Goal: Communication & Community: Answer question/provide support

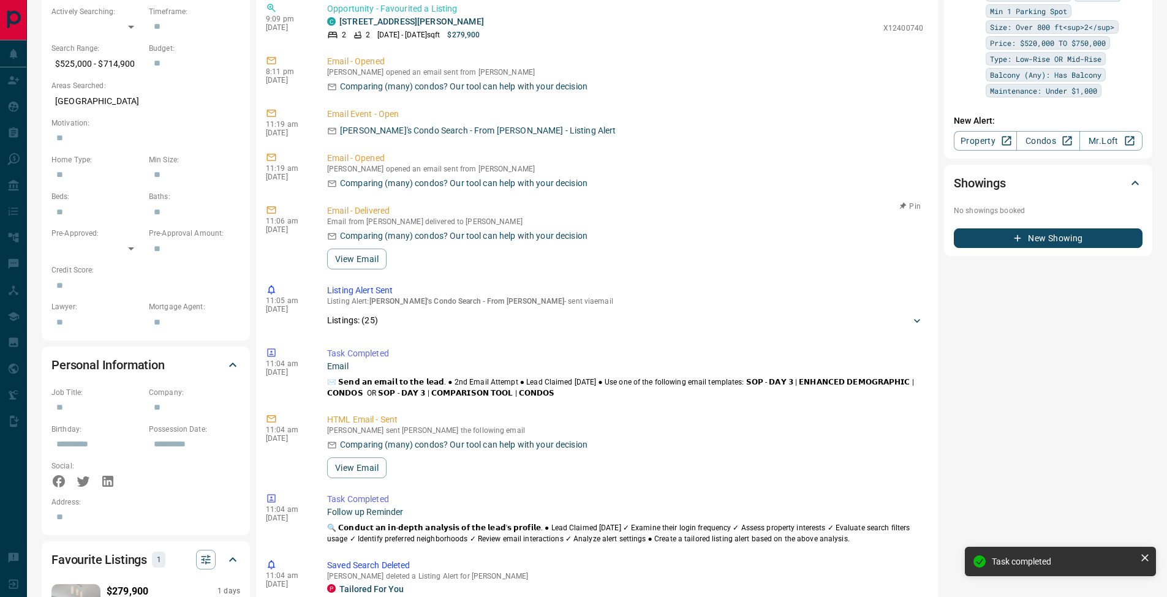
scroll to position [374, 0]
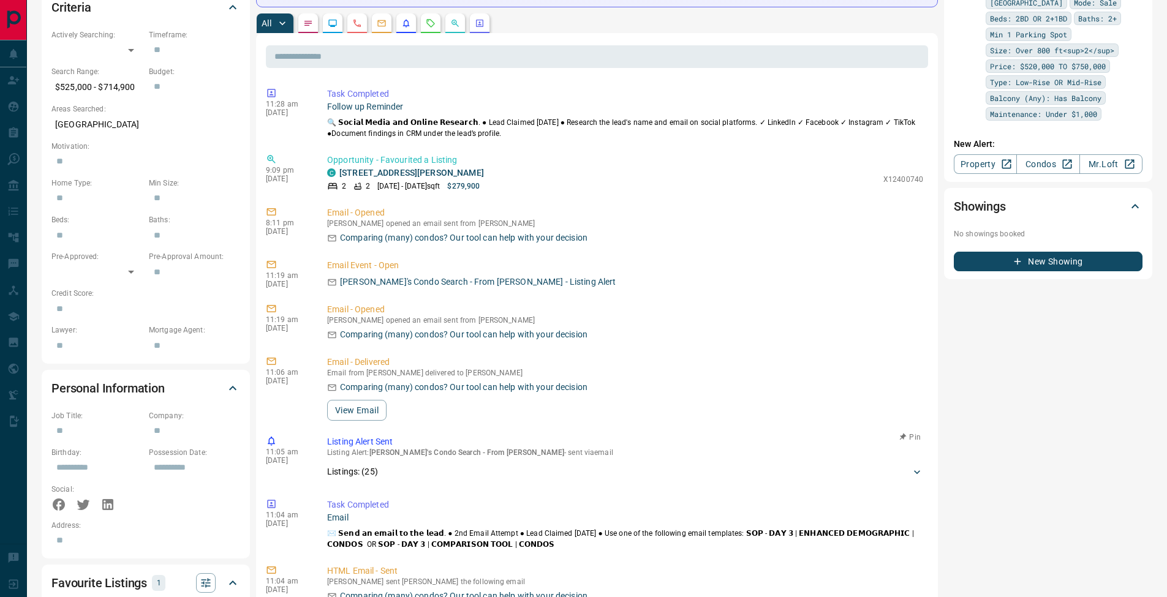
click at [912, 343] on div "11:19 am [DATE] Email - Opened [PERSON_NAME] opened an email sent from [PERSON_…" at bounding box center [597, 322] width 662 height 45
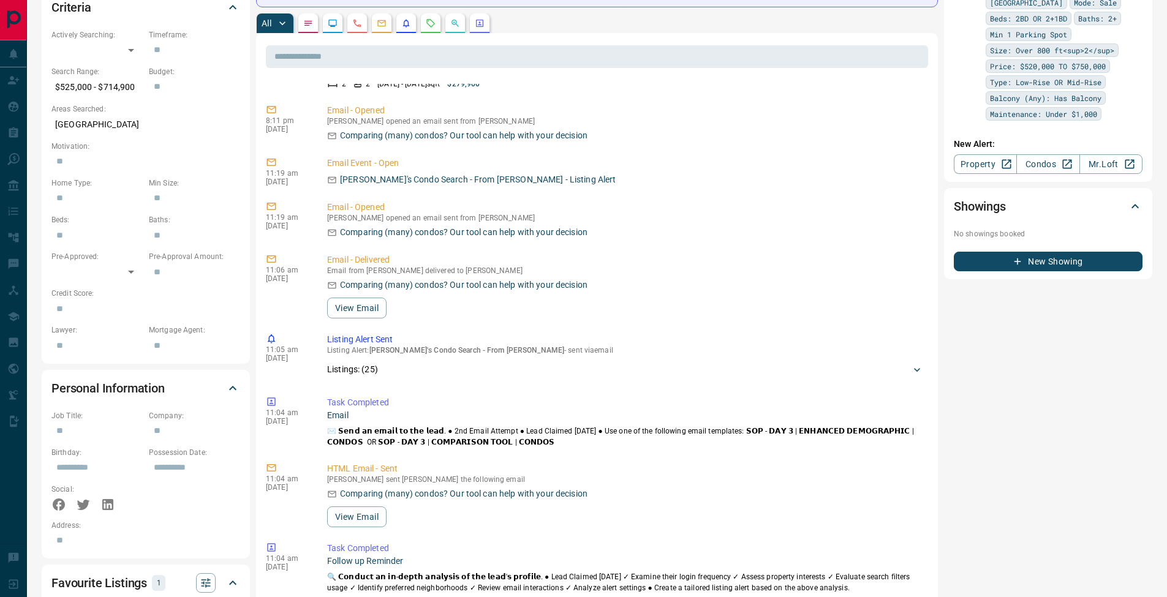
scroll to position [199, 0]
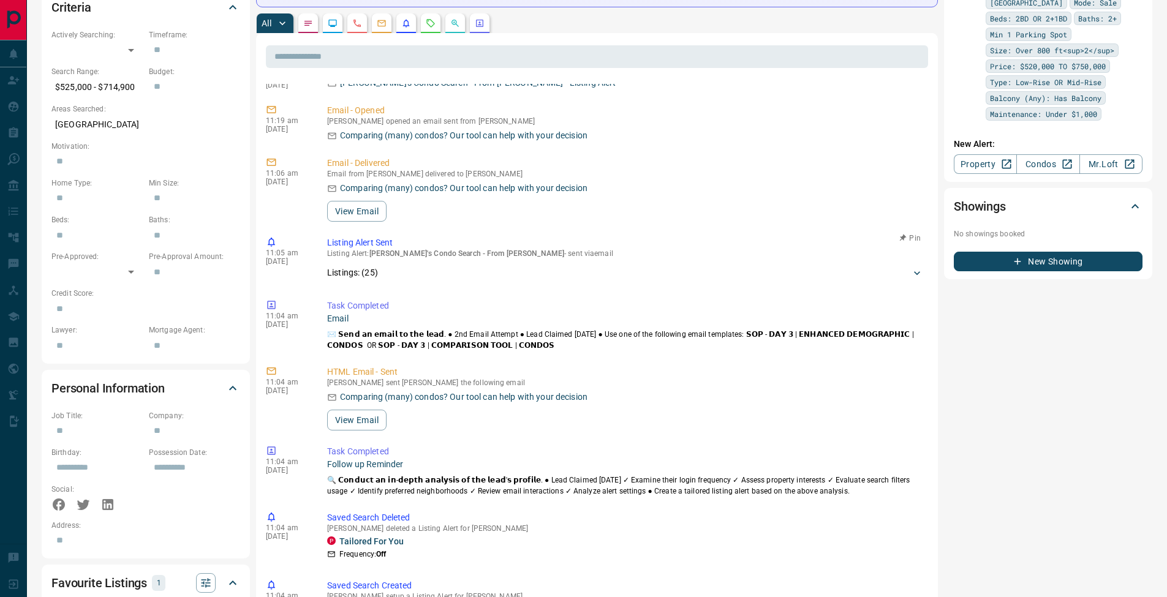
click at [911, 272] on icon at bounding box center [917, 273] width 12 height 12
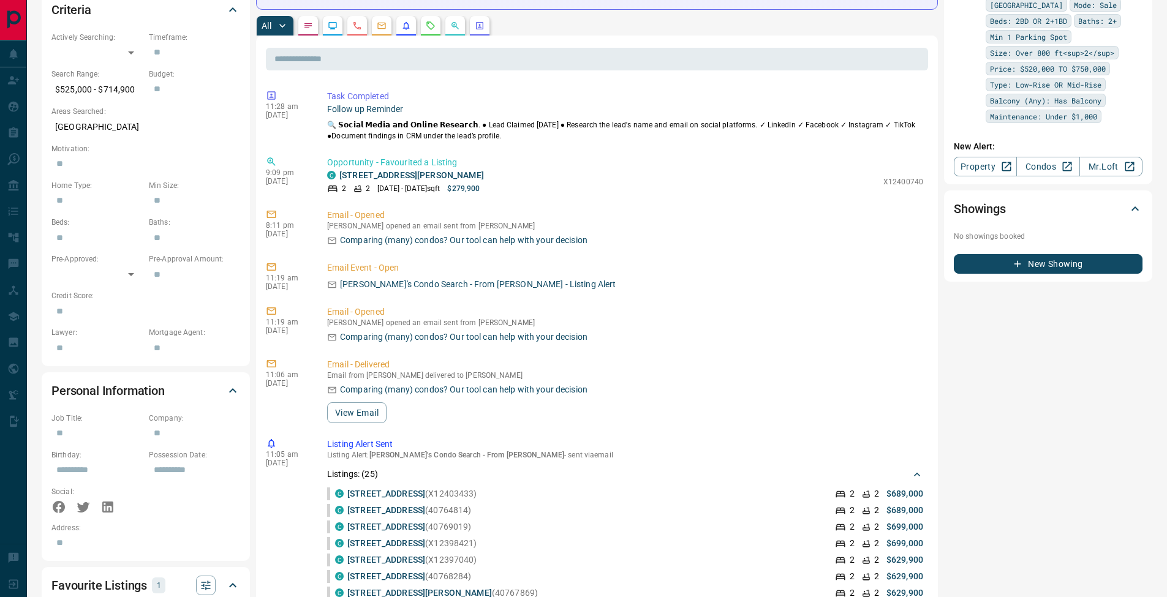
scroll to position [352, 0]
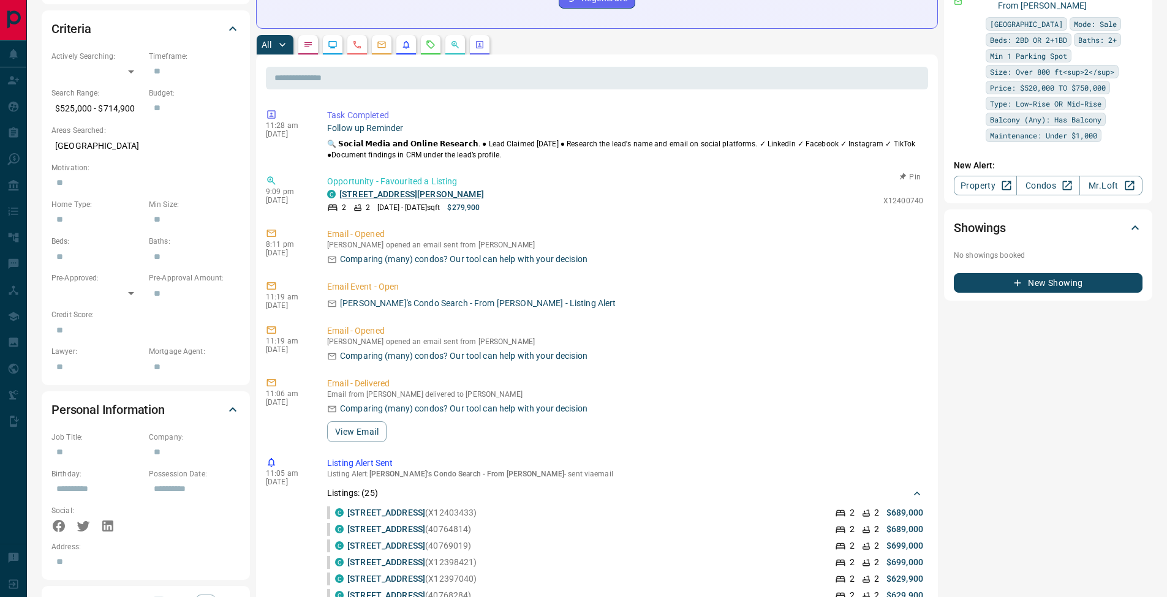
click at [399, 193] on link "[STREET_ADDRESS][PERSON_NAME]" at bounding box center [411, 194] width 145 height 10
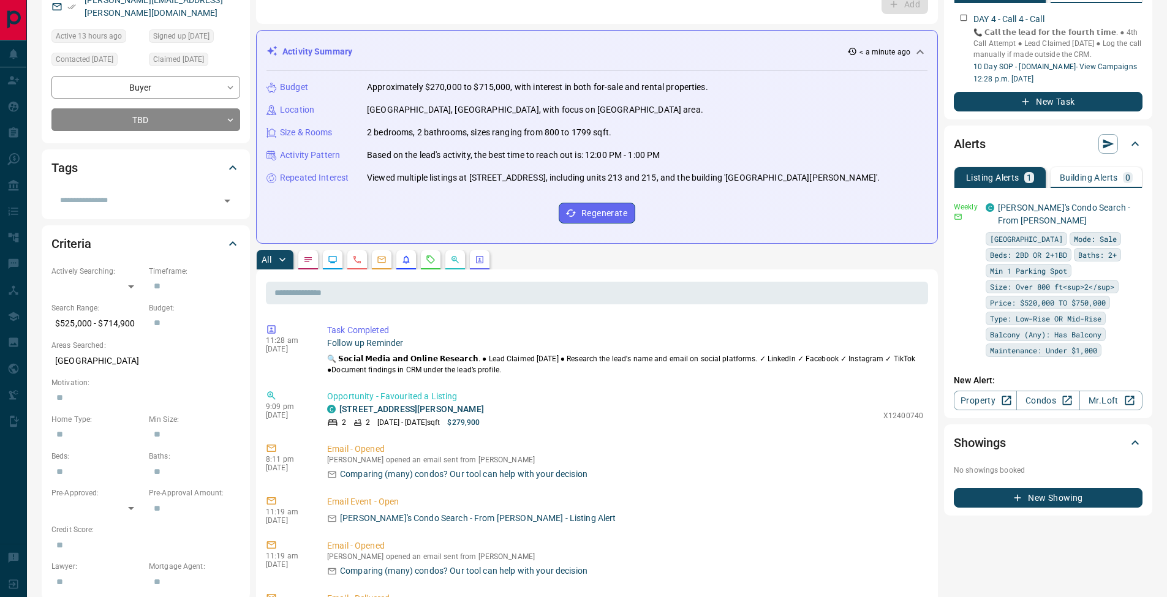
scroll to position [0, 0]
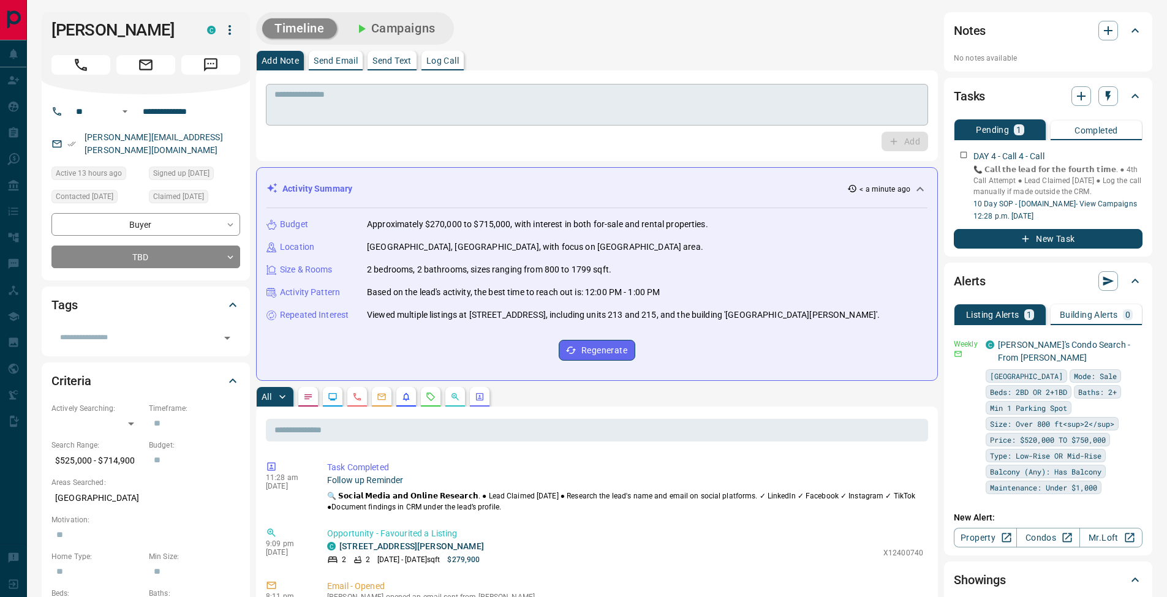
click at [424, 107] on textarea at bounding box center [596, 104] width 645 height 31
click at [464, 64] on button "Log Call" at bounding box center [443, 61] width 42 height 20
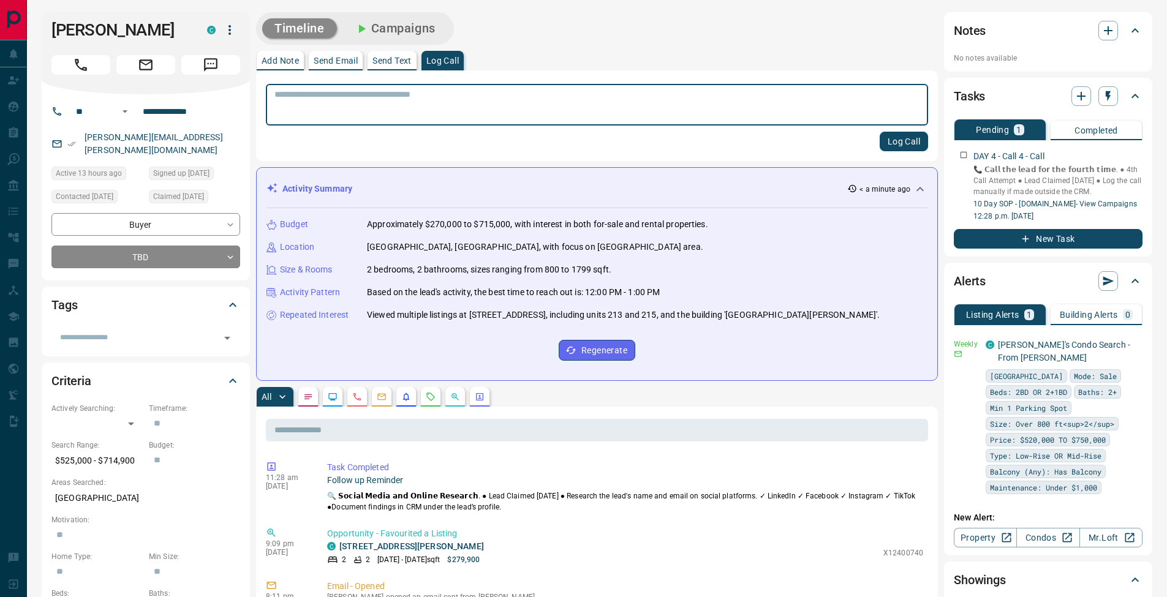
click at [899, 139] on button "Log Call" at bounding box center [904, 142] width 48 height 20
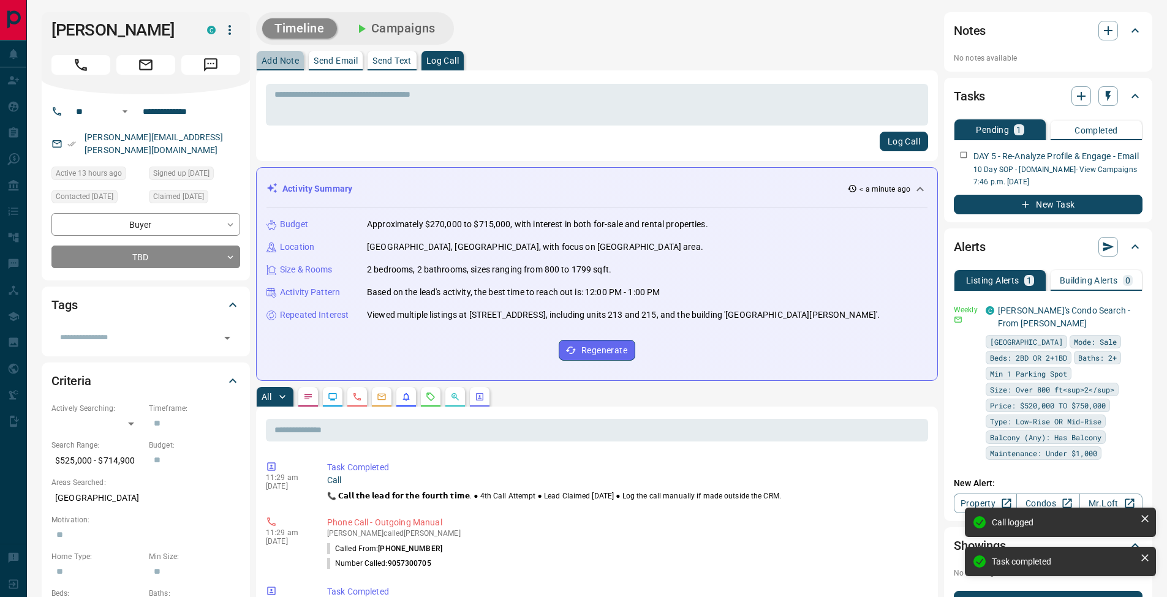
click at [292, 64] on p "Add Note" at bounding box center [280, 60] width 37 height 9
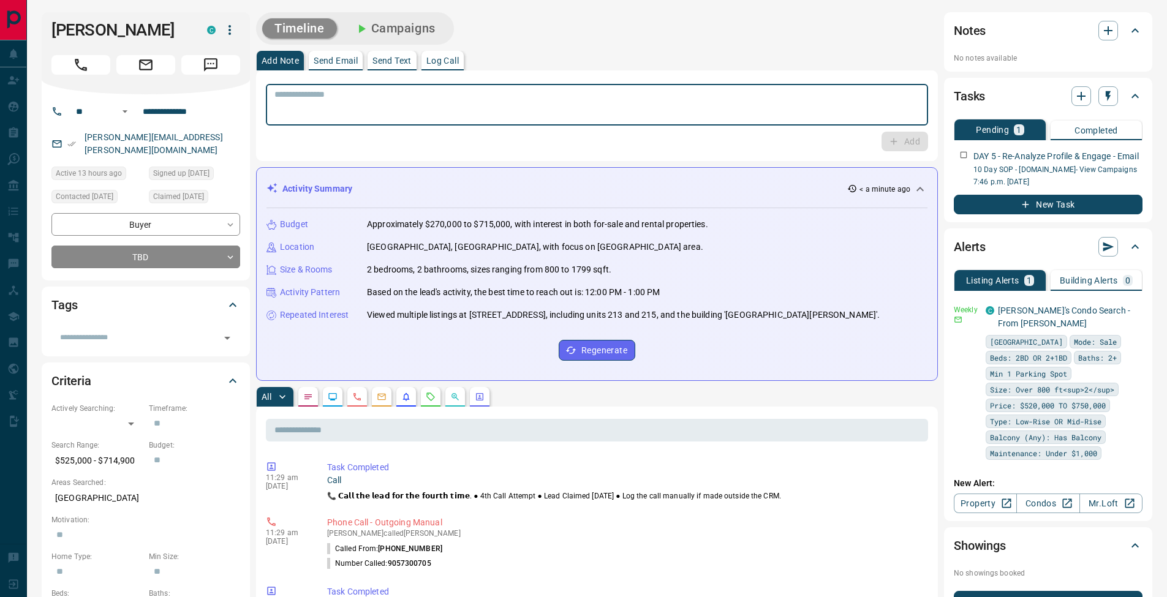
click at [325, 107] on textarea at bounding box center [596, 104] width 645 height 31
click at [350, 69] on button "Send Email" at bounding box center [336, 61] width 54 height 20
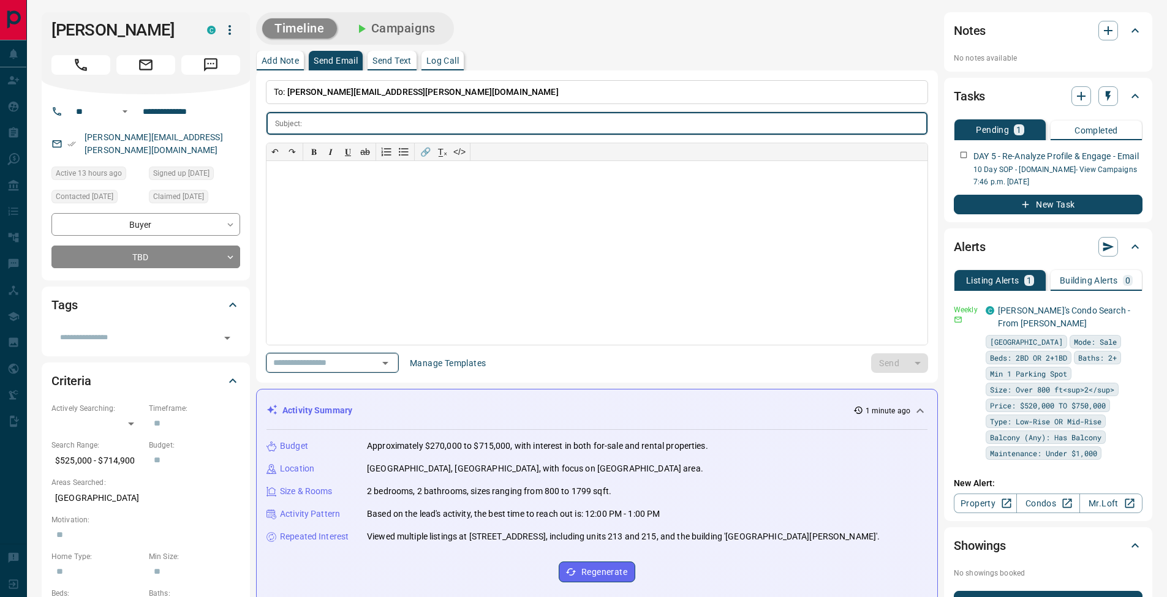
click at [393, 363] on icon "Open" at bounding box center [385, 363] width 15 height 15
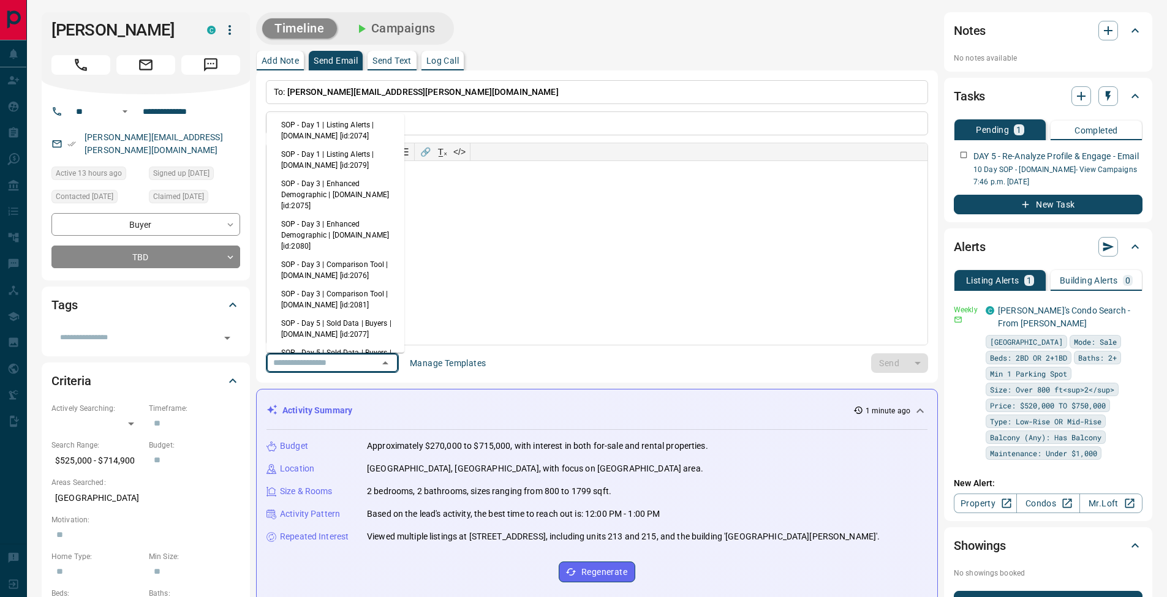
scroll to position [74, 0]
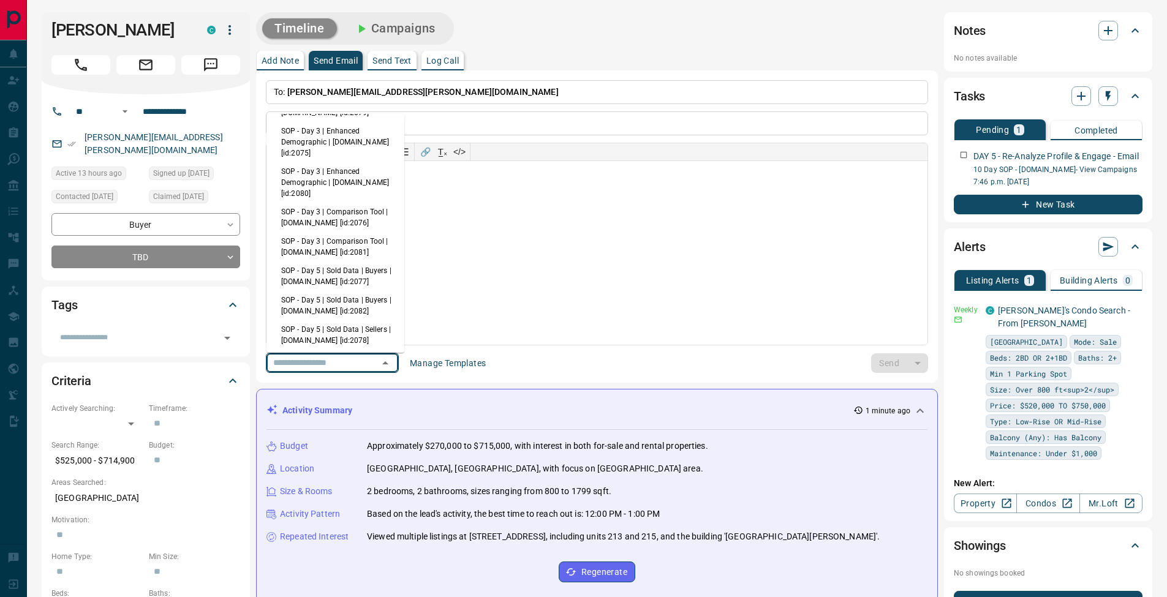
click at [355, 280] on li "SOP - Day 5 | Sold Data | Buyers | [DOMAIN_NAME] [id:2077]" at bounding box center [336, 276] width 138 height 29
type input "**********"
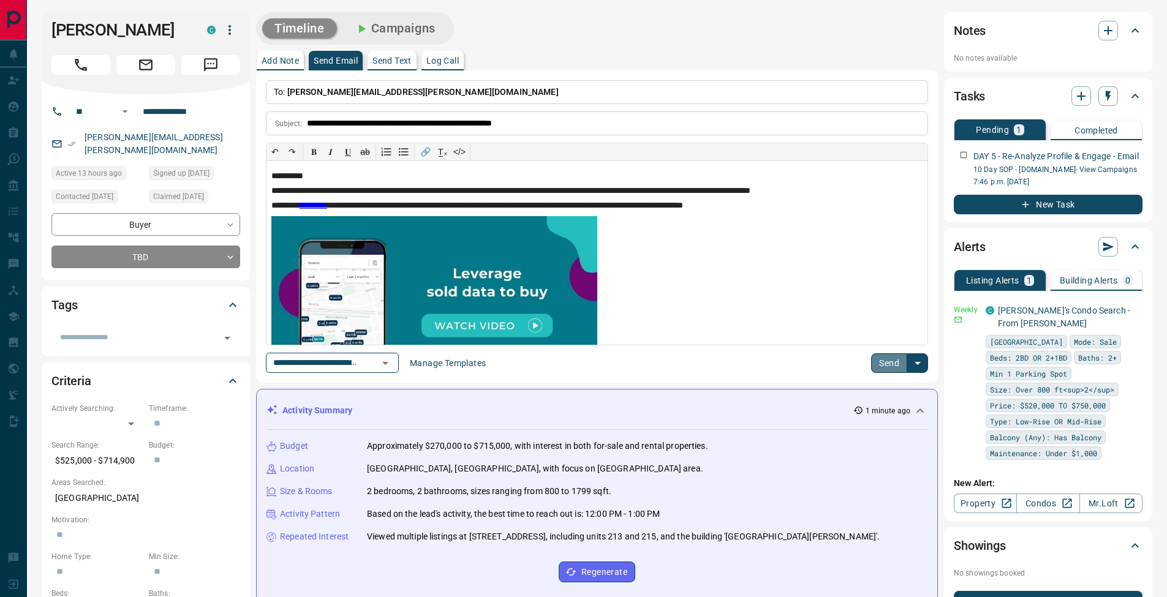
click at [890, 365] on button "Send" at bounding box center [889, 364] width 36 height 20
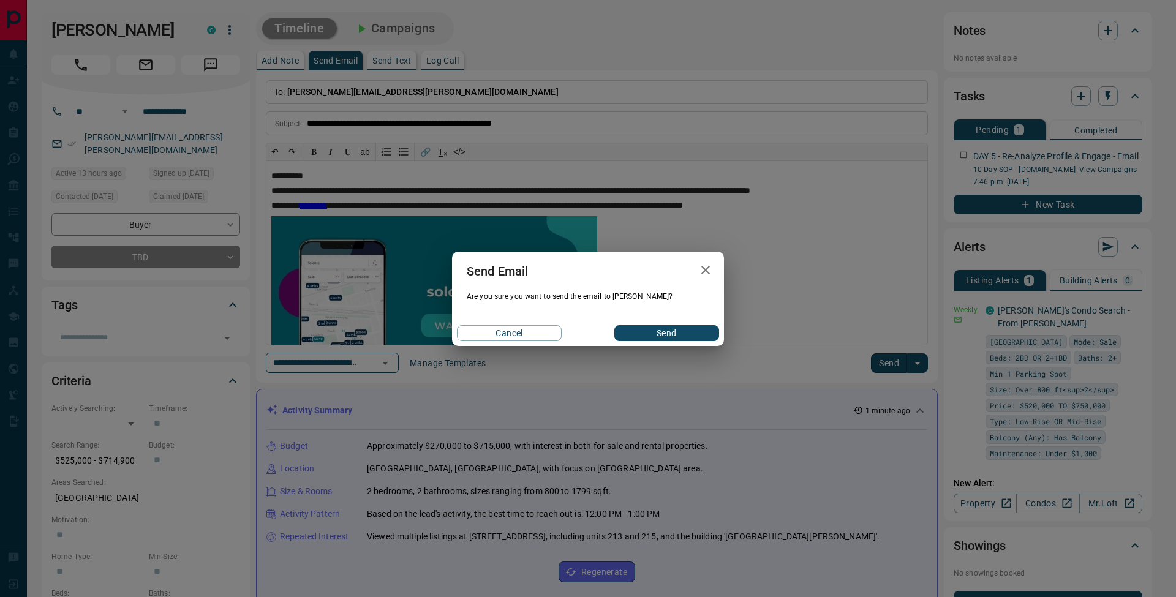
click at [700, 328] on button "Send" at bounding box center [667, 333] width 105 height 16
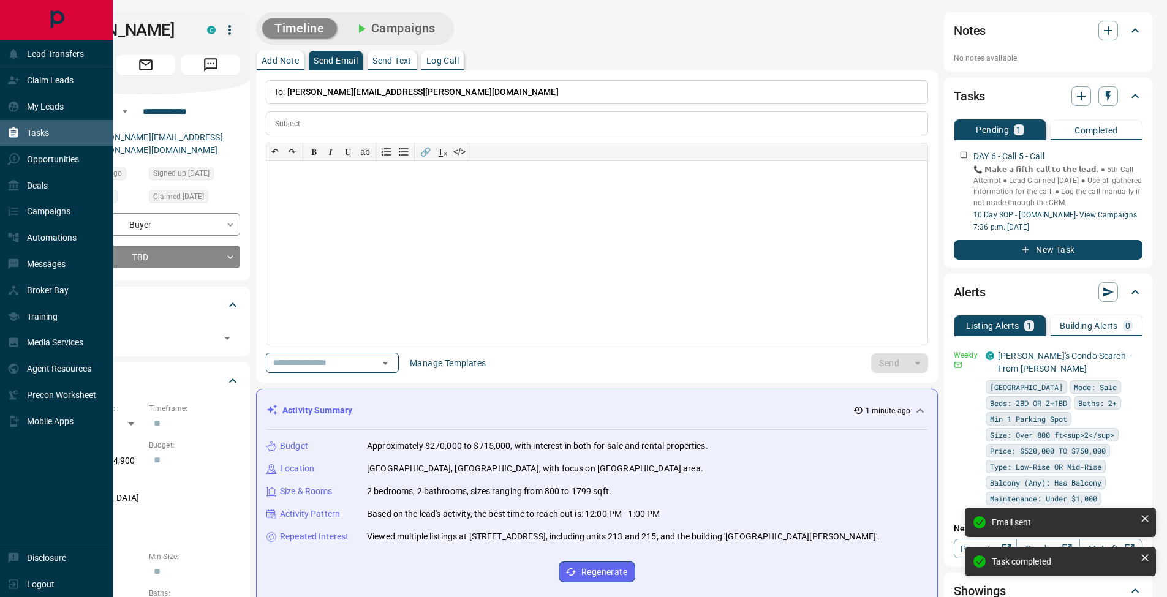
click at [17, 137] on icon at bounding box center [13, 132] width 9 height 10
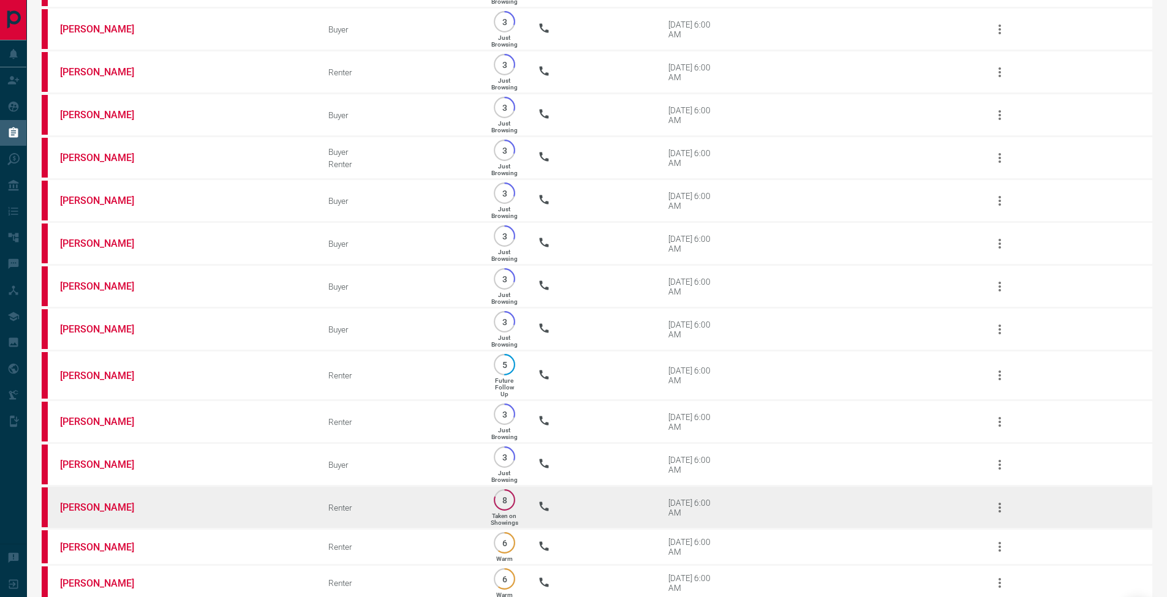
scroll to position [1311, 0]
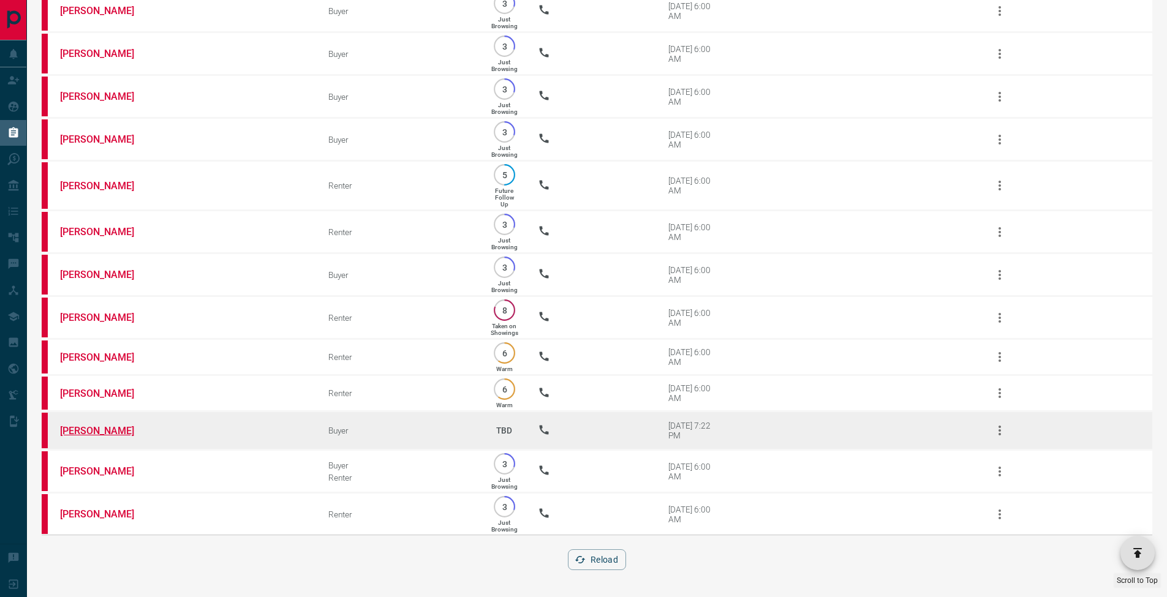
click at [124, 431] on link "[PERSON_NAME]" at bounding box center [106, 431] width 92 height 12
